Goal: Task Accomplishment & Management: Manage account settings

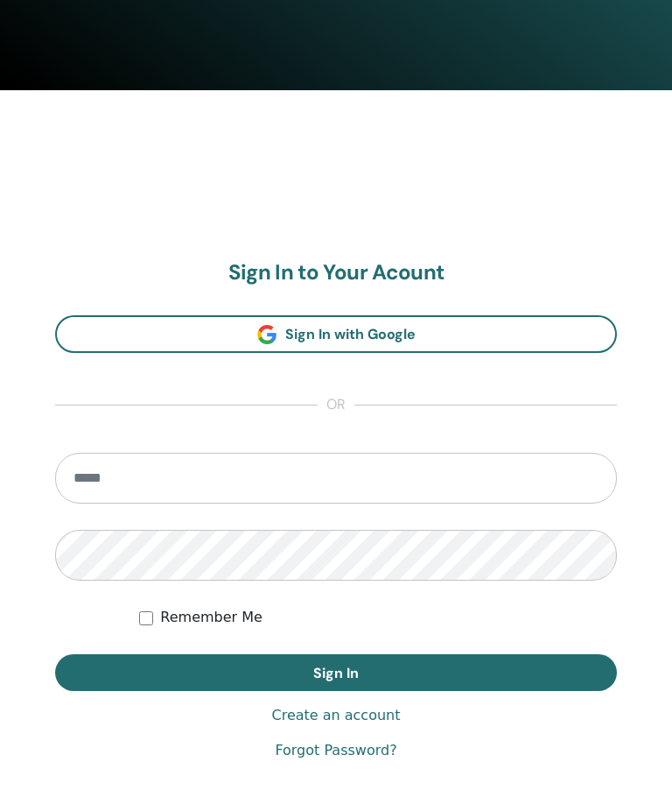
scroll to position [819, 0]
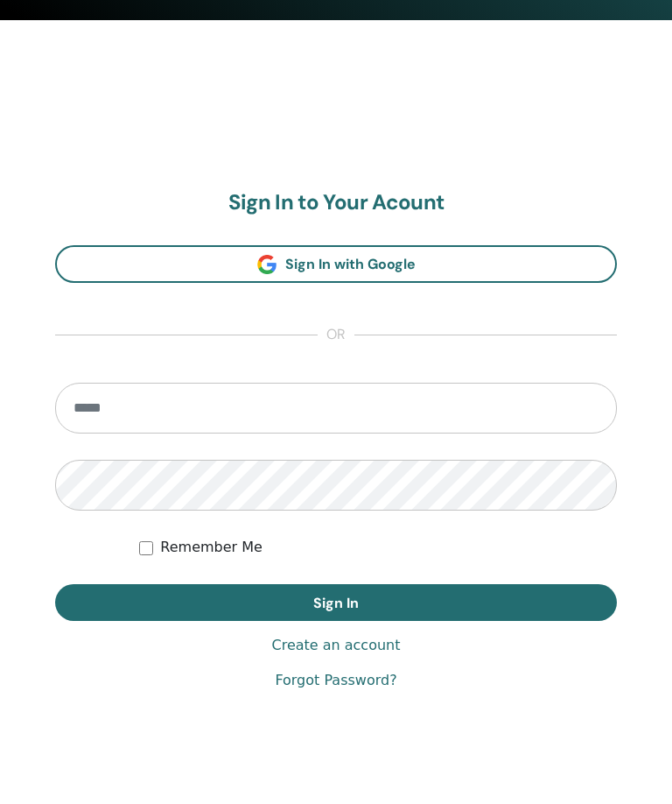
click at [226, 429] on input "email" at bounding box center [336, 408] width 562 height 51
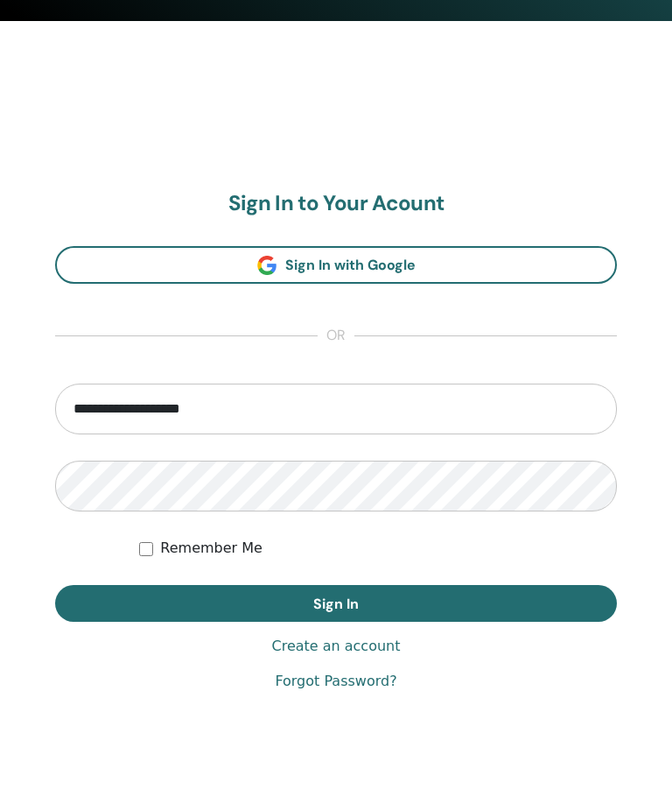
type input "**********"
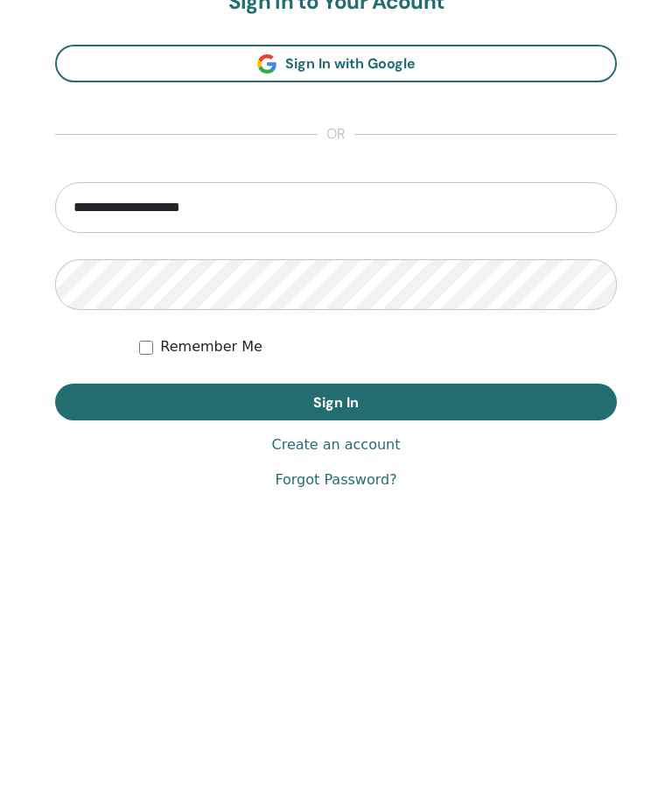
click at [487, 585] on button "Sign In" at bounding box center [336, 603] width 562 height 37
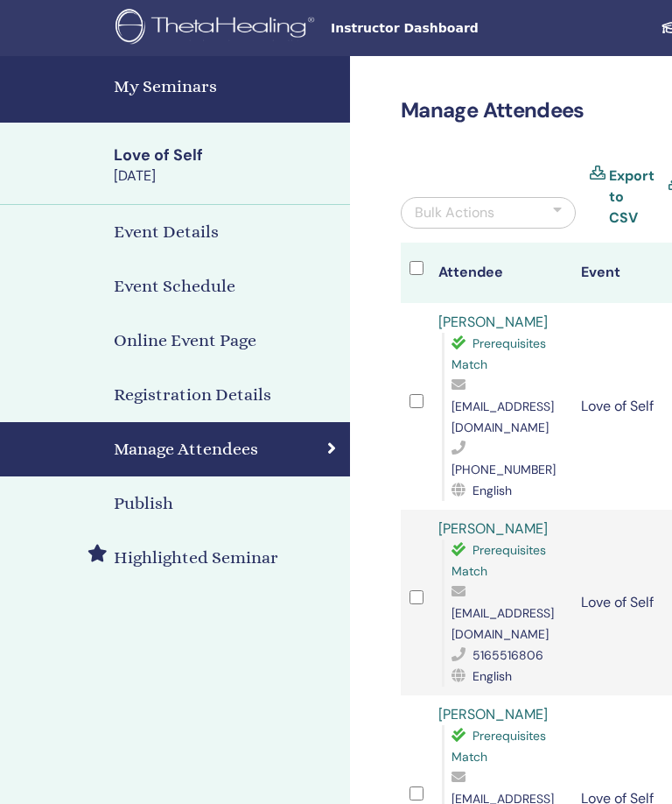
scroll to position [0, 378]
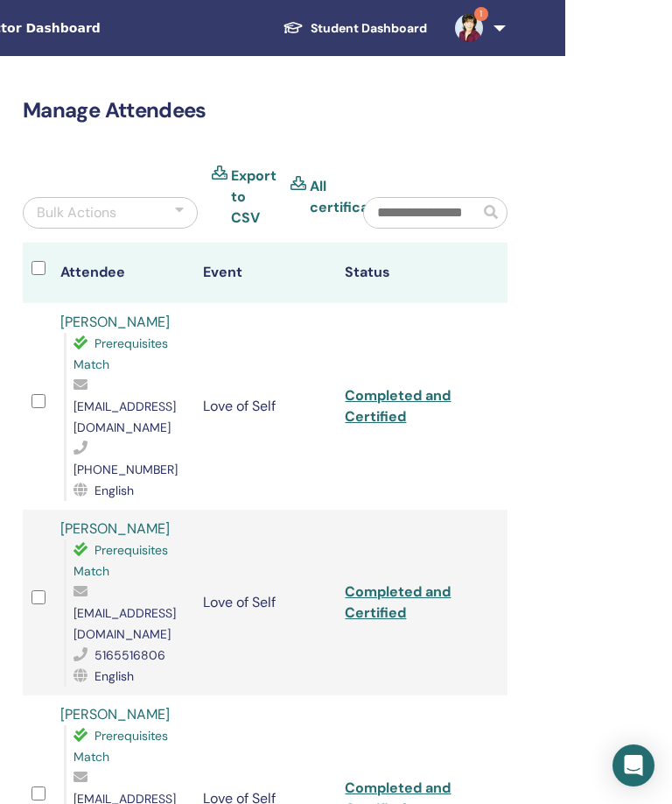
click at [497, 38] on link "1" at bounding box center [477, 28] width 72 height 56
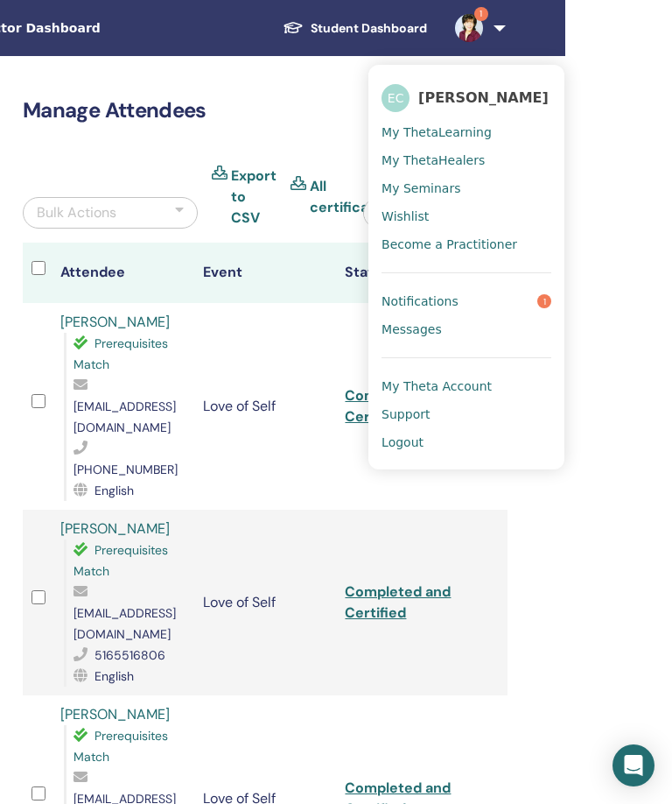
click at [551, 312] on link "Notifications 1" at bounding box center [467, 301] width 170 height 28
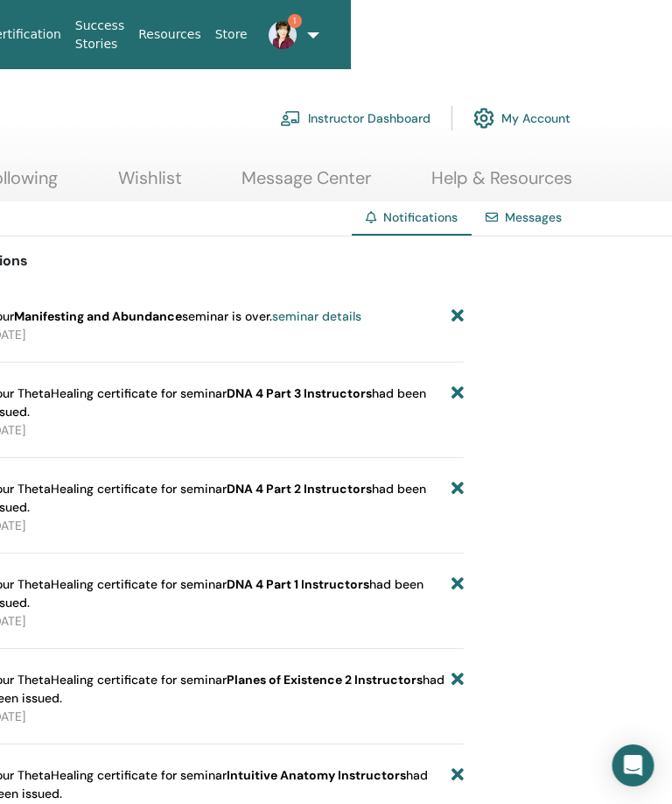
scroll to position [0, 378]
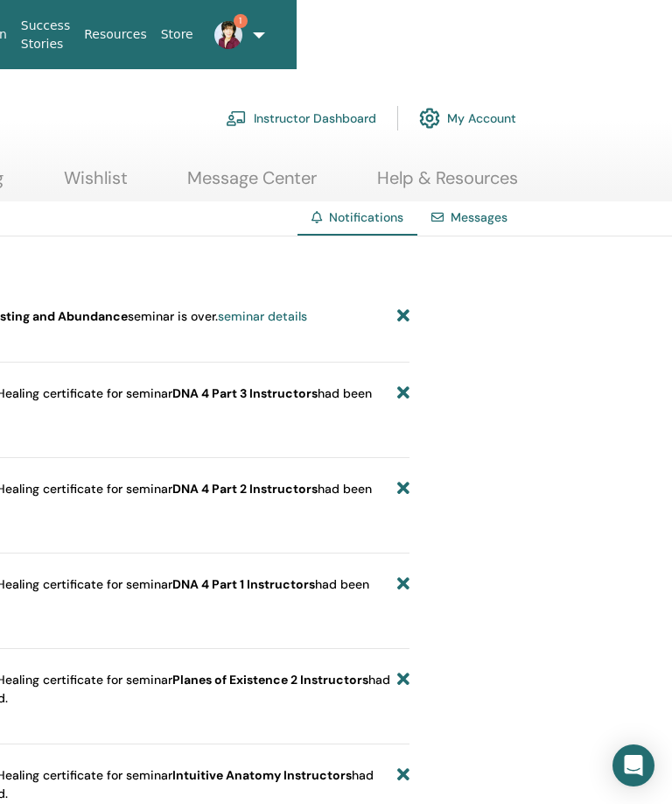
click at [404, 321] on icon at bounding box center [403, 316] width 12 height 18
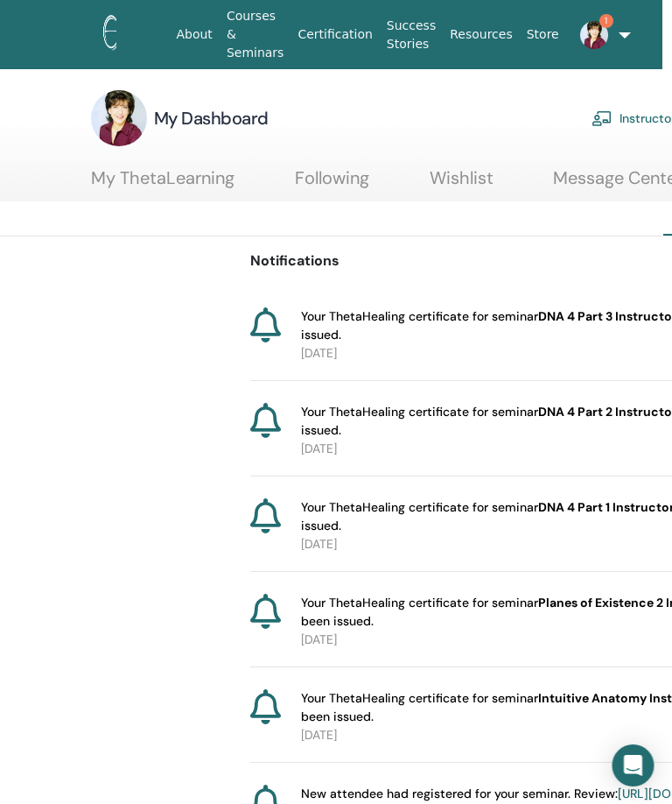
scroll to position [0, 0]
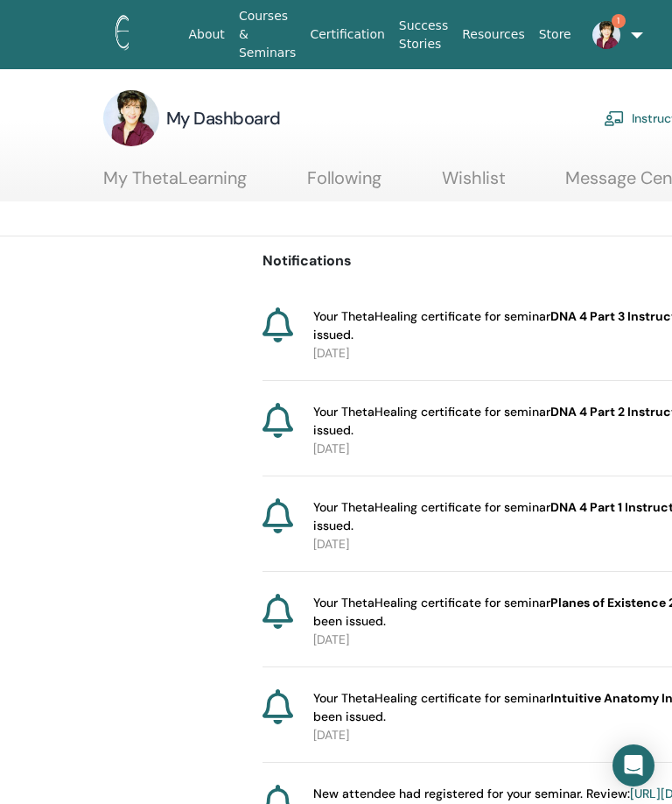
click at [622, 36] on link "1" at bounding box center [601, 35] width 44 height 56
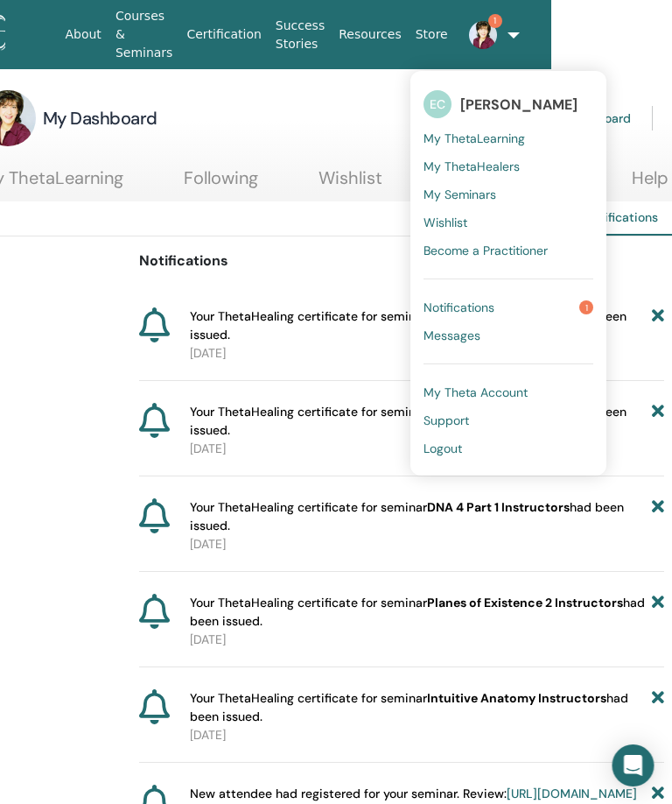
scroll to position [0, 140]
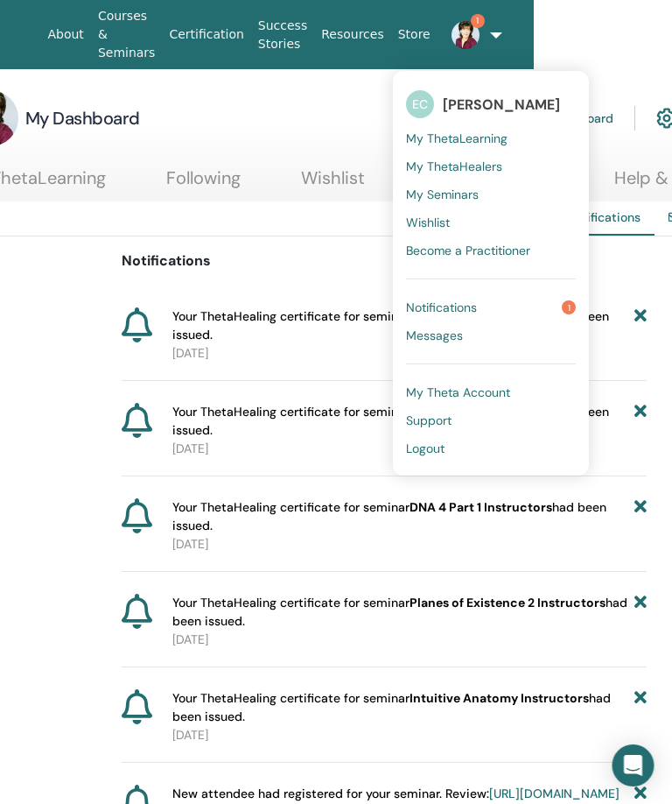
click at [462, 453] on link "Logout" at bounding box center [492, 448] width 170 height 28
